Goal: Find specific page/section: Find specific page/section

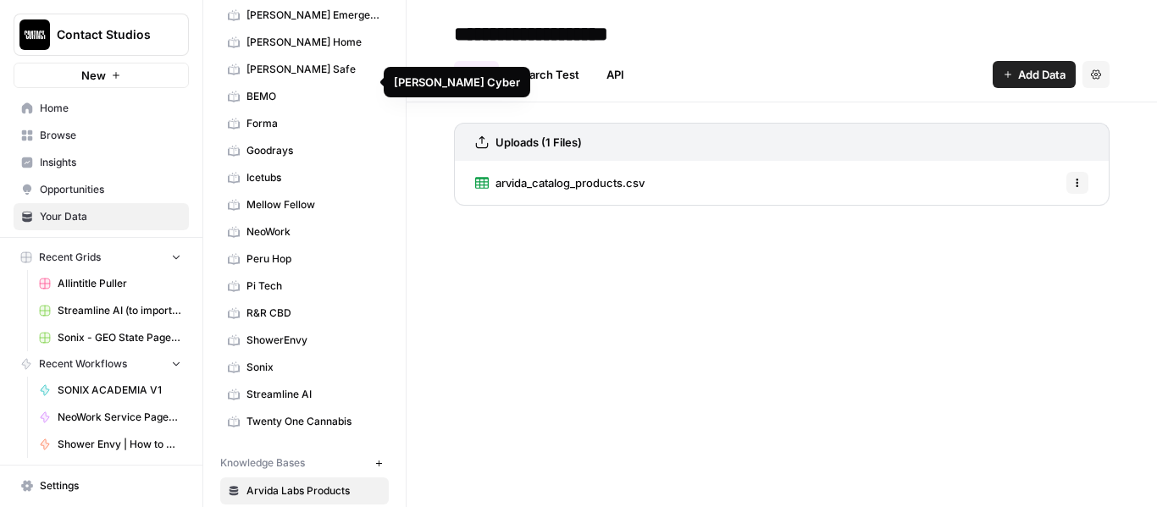
scroll to position [254, 0]
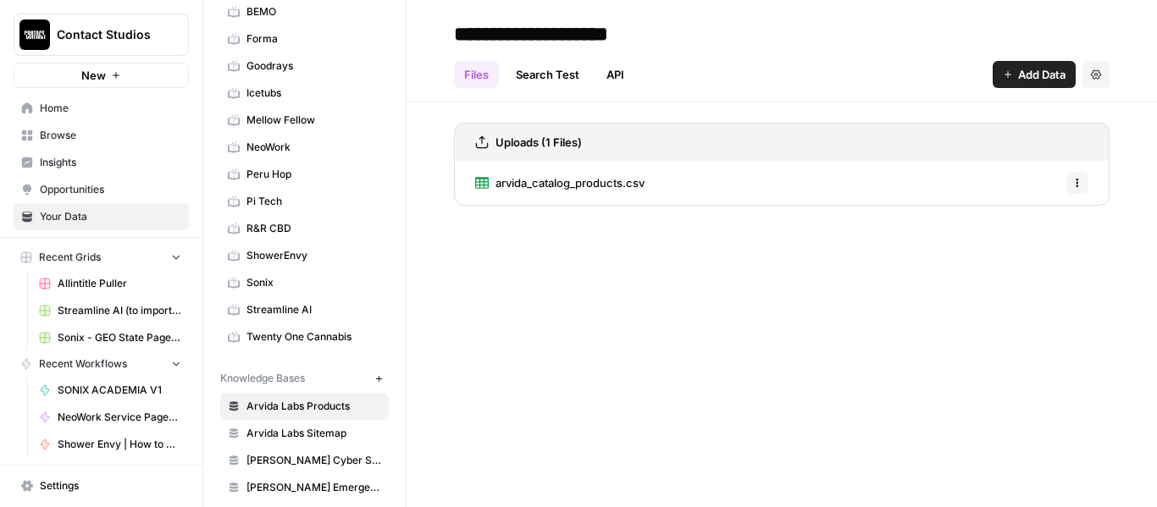
click at [280, 253] on span "ShowerEnvy" at bounding box center [313, 255] width 135 height 15
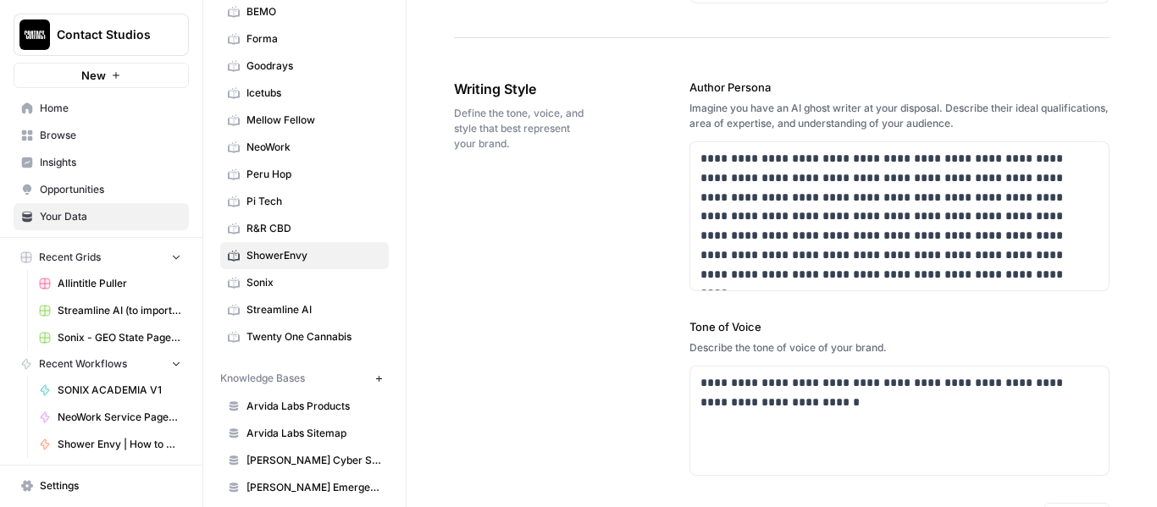
scroll to position [1270, 0]
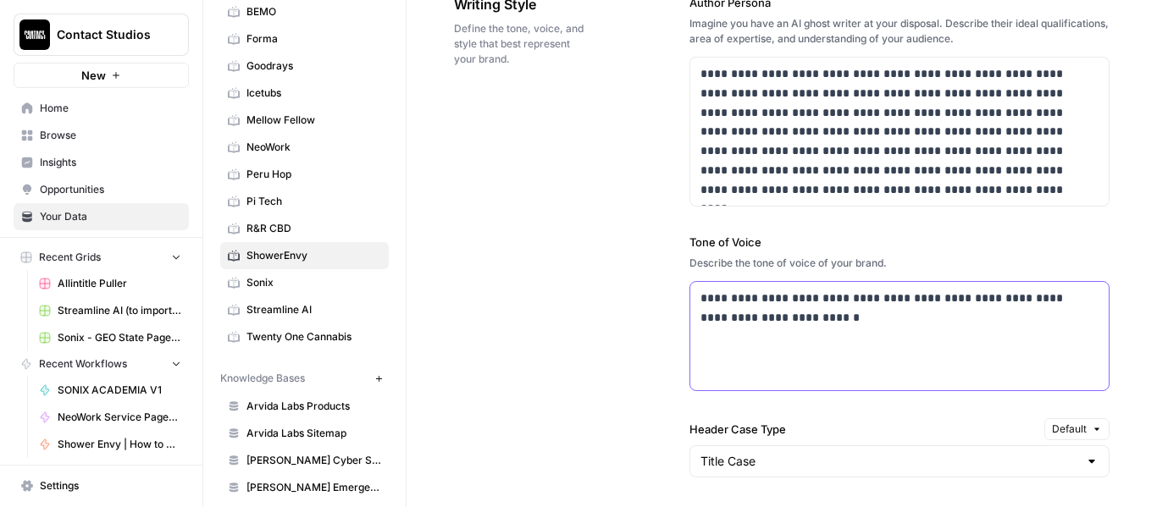
click at [617, 281] on body "**********" at bounding box center [578, 253] width 1157 height 507
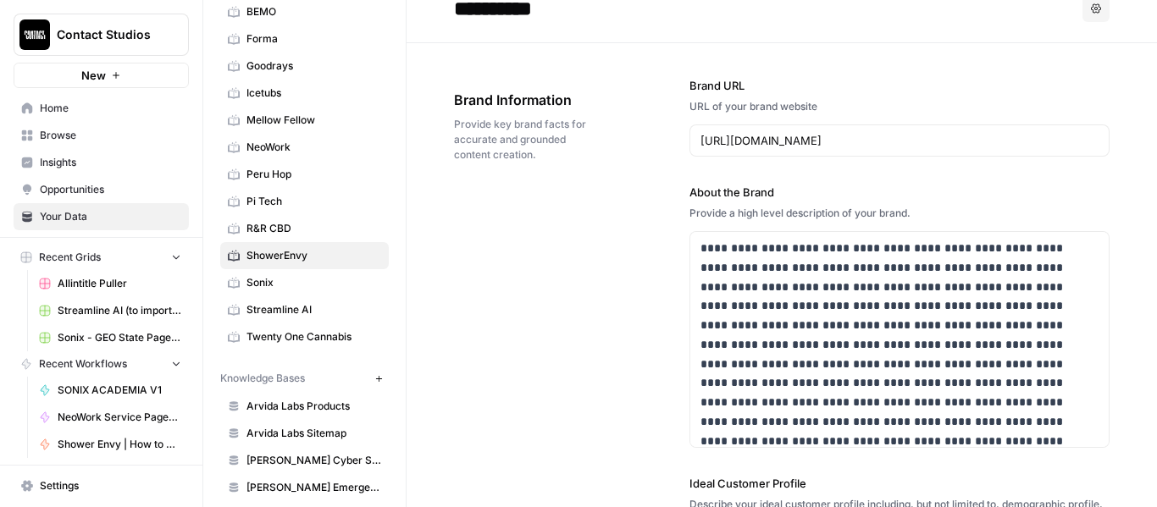
scroll to position [0, 0]
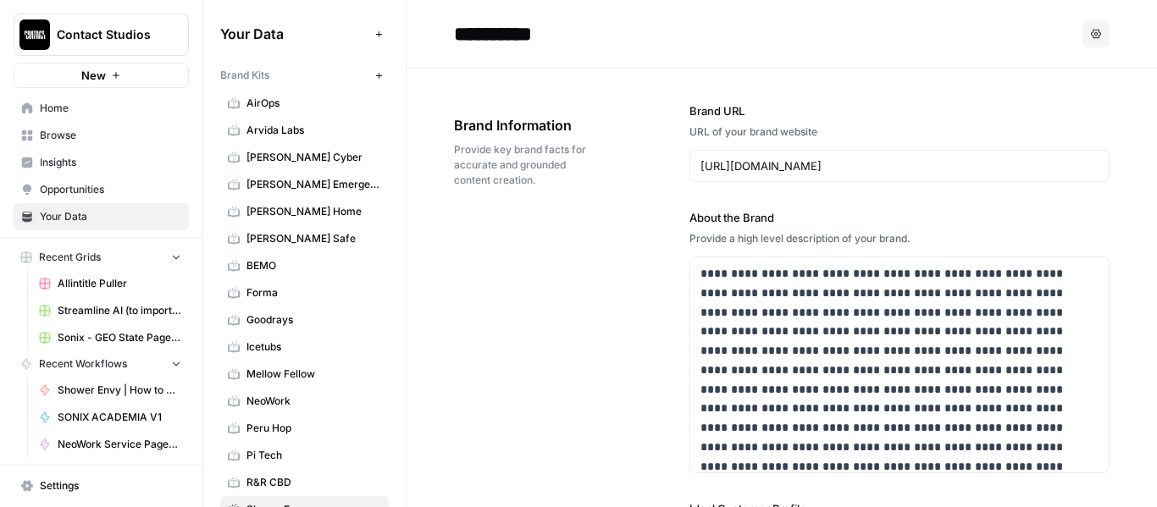
click at [246, 74] on span "Brand Kits" at bounding box center [244, 75] width 49 height 15
click at [374, 77] on icon "button" at bounding box center [378, 75] width 9 height 9
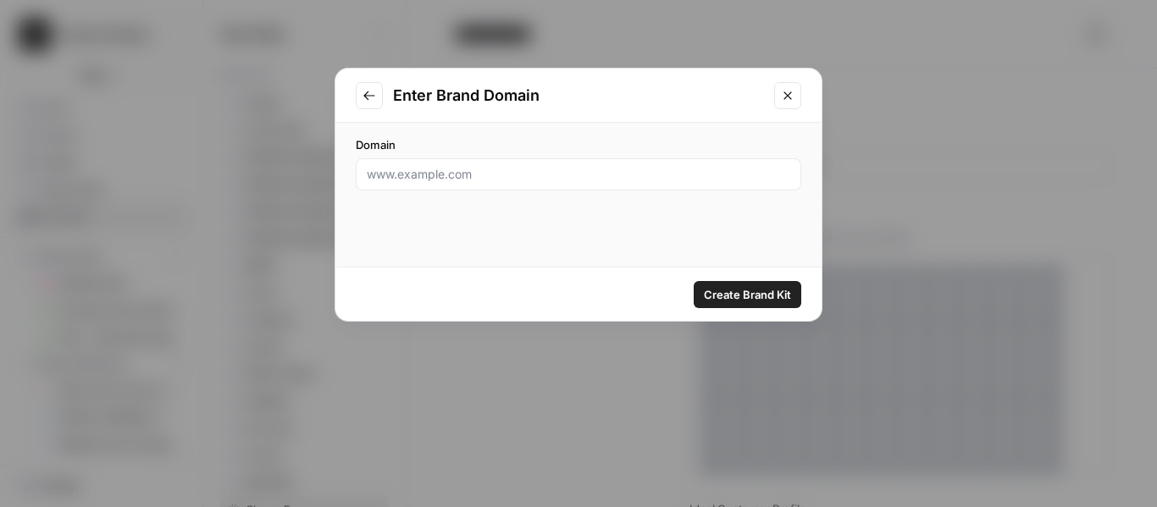
click at [787, 98] on icon "Close modal" at bounding box center [788, 96] width 14 height 14
